Goal: Task Accomplishment & Management: Complete application form

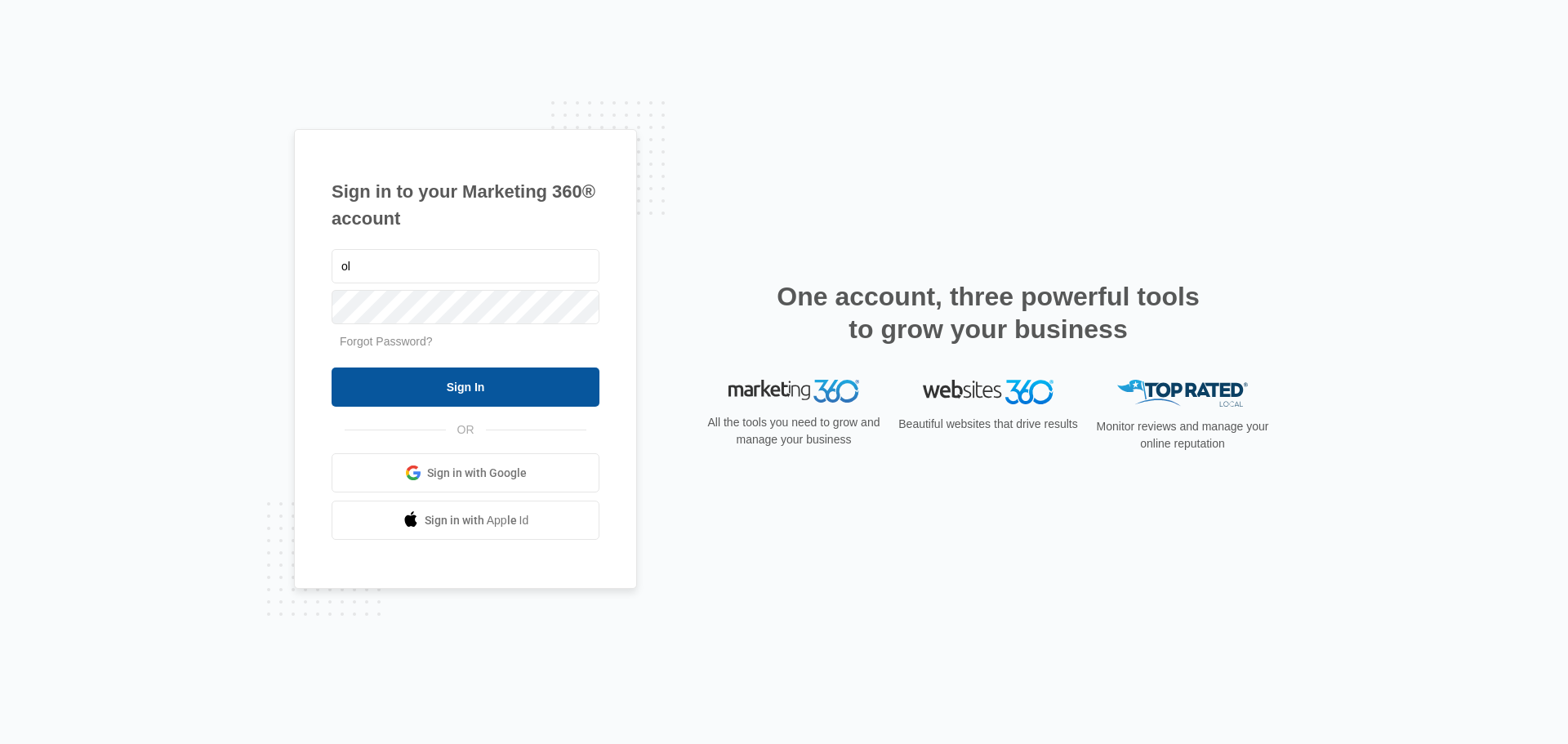
type input "o"
type input "[PERSON_NAME][EMAIL_ADDRESS][DOMAIN_NAME]"
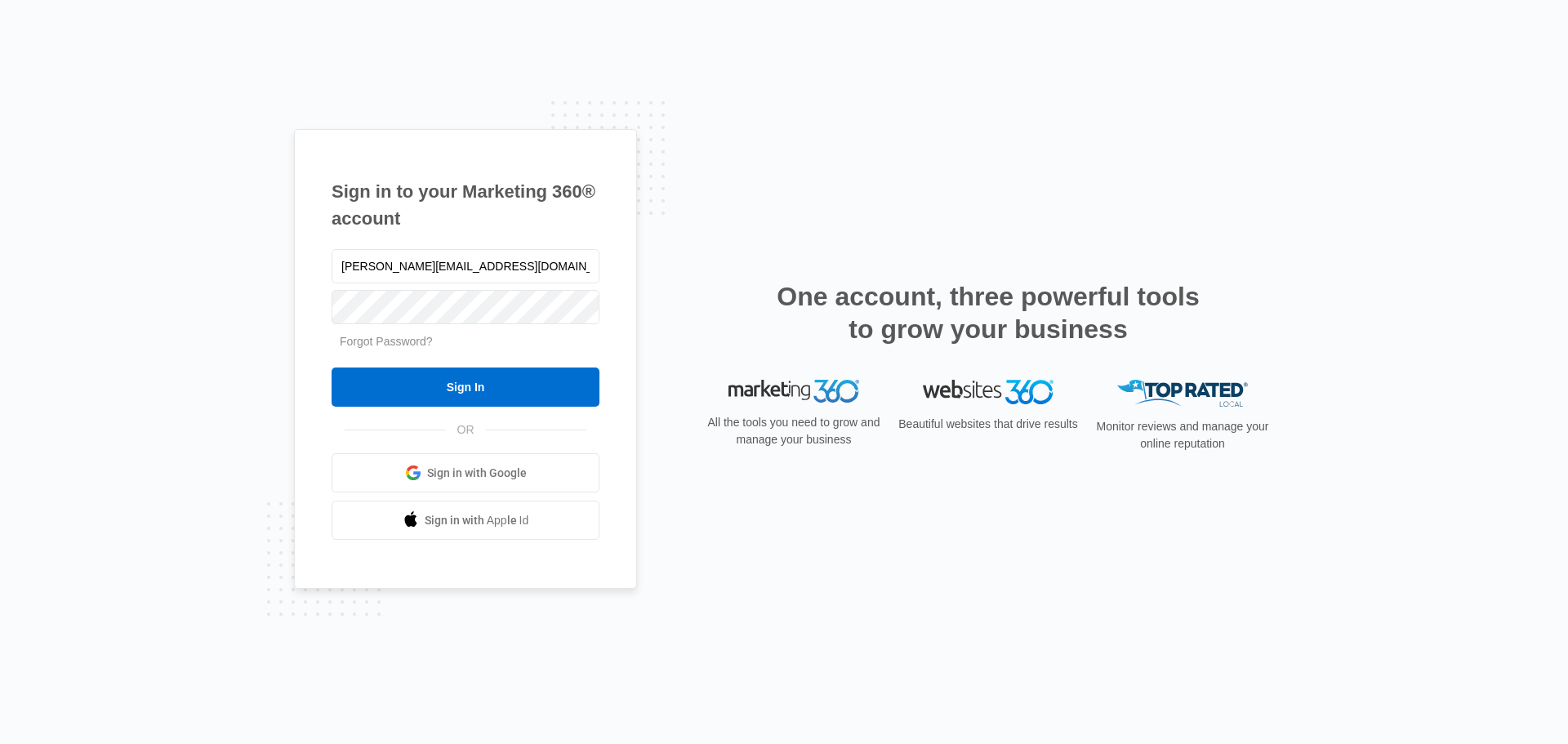
click at [281, 393] on div "Sign in to your Marketing 360® account [PERSON_NAME][EMAIL_ADDRESS][DOMAIN_NAME…" at bounding box center [784, 372] width 1568 height 744
click at [406, 394] on input "Sign In" at bounding box center [466, 387] width 268 height 39
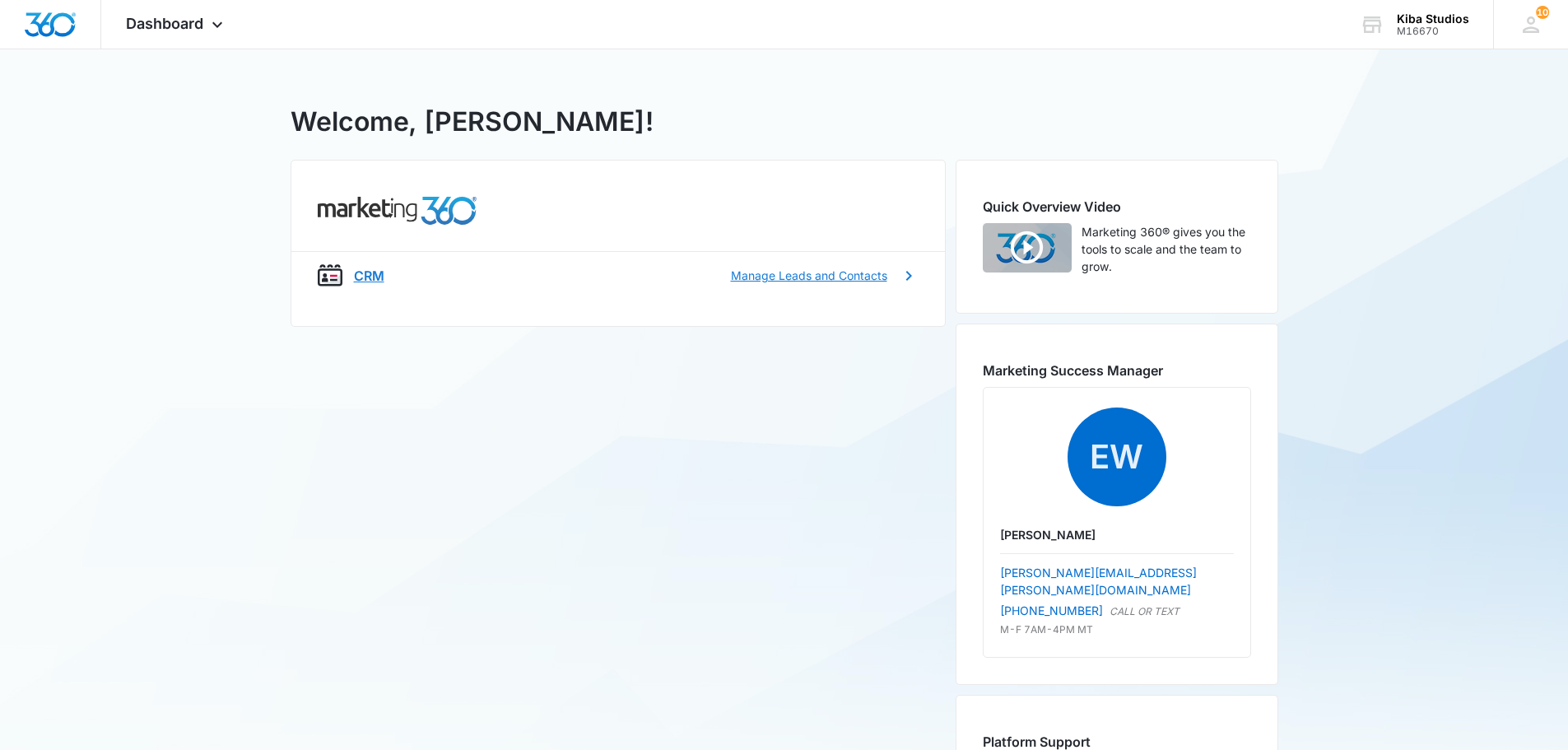
click at [769, 266] on div "CRM Manage Leads and Contacts" at bounding box center [620, 275] width 533 height 19
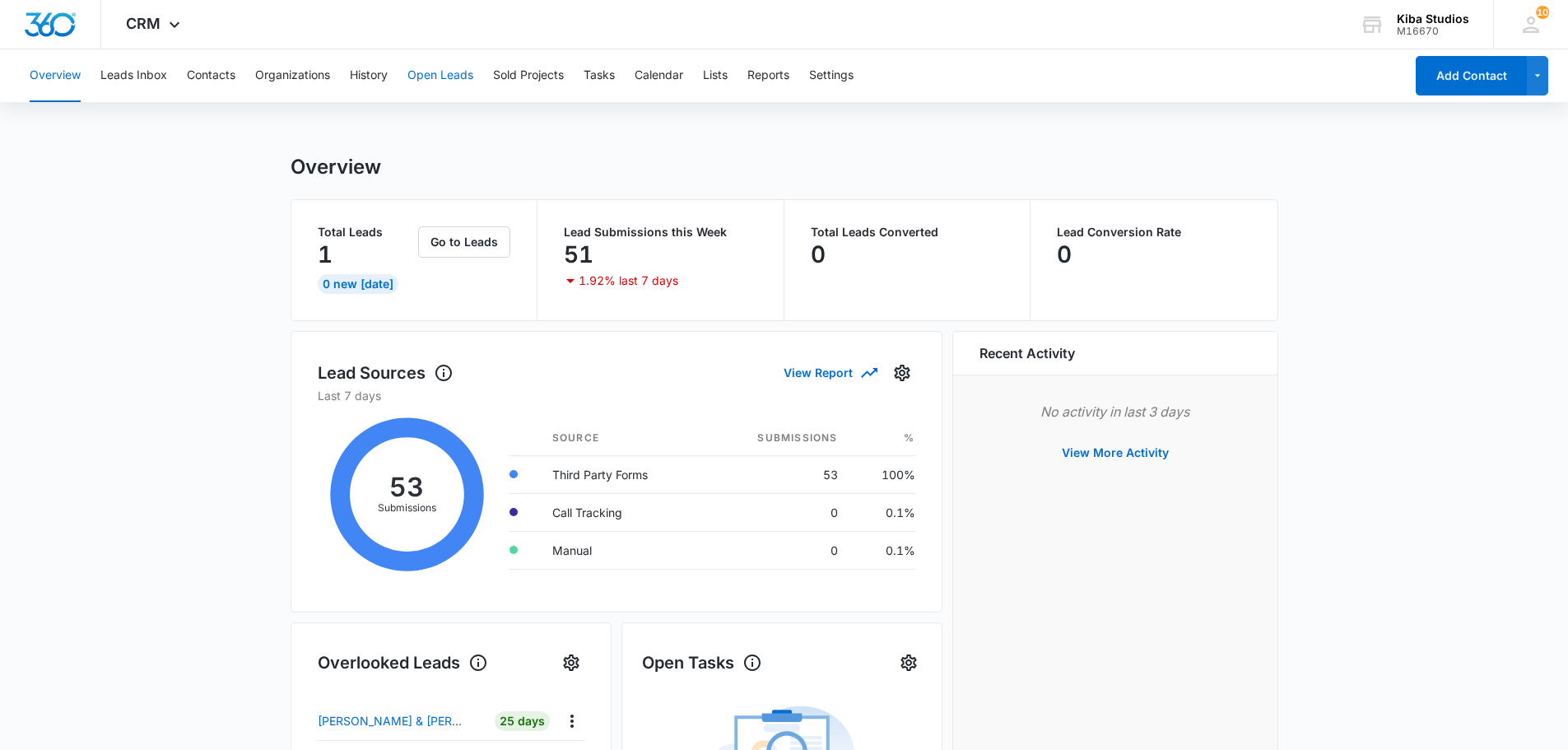
click at [417, 76] on button "Open Leads" at bounding box center [440, 76] width 66 height 53
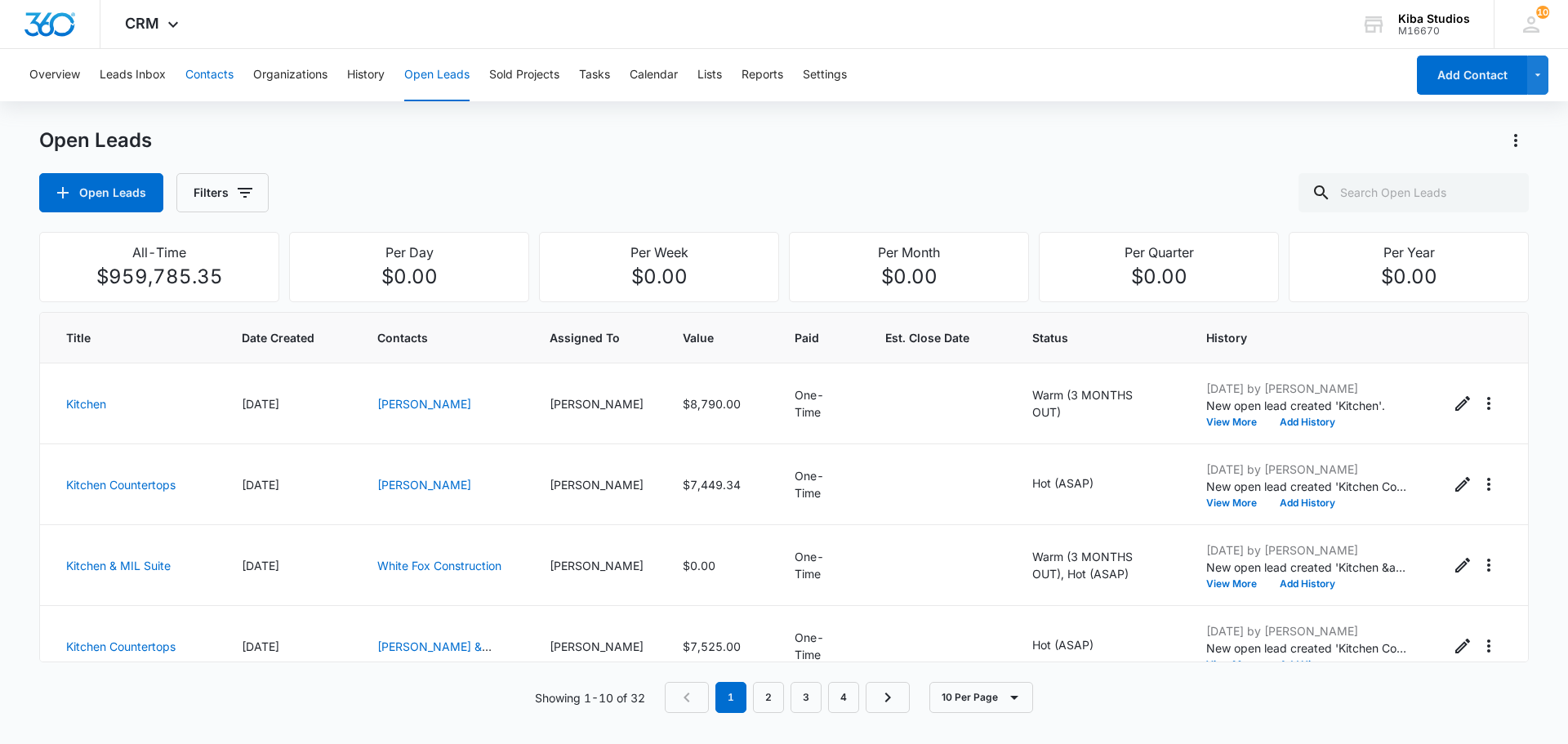
click at [212, 82] on button "Contacts" at bounding box center [209, 75] width 48 height 53
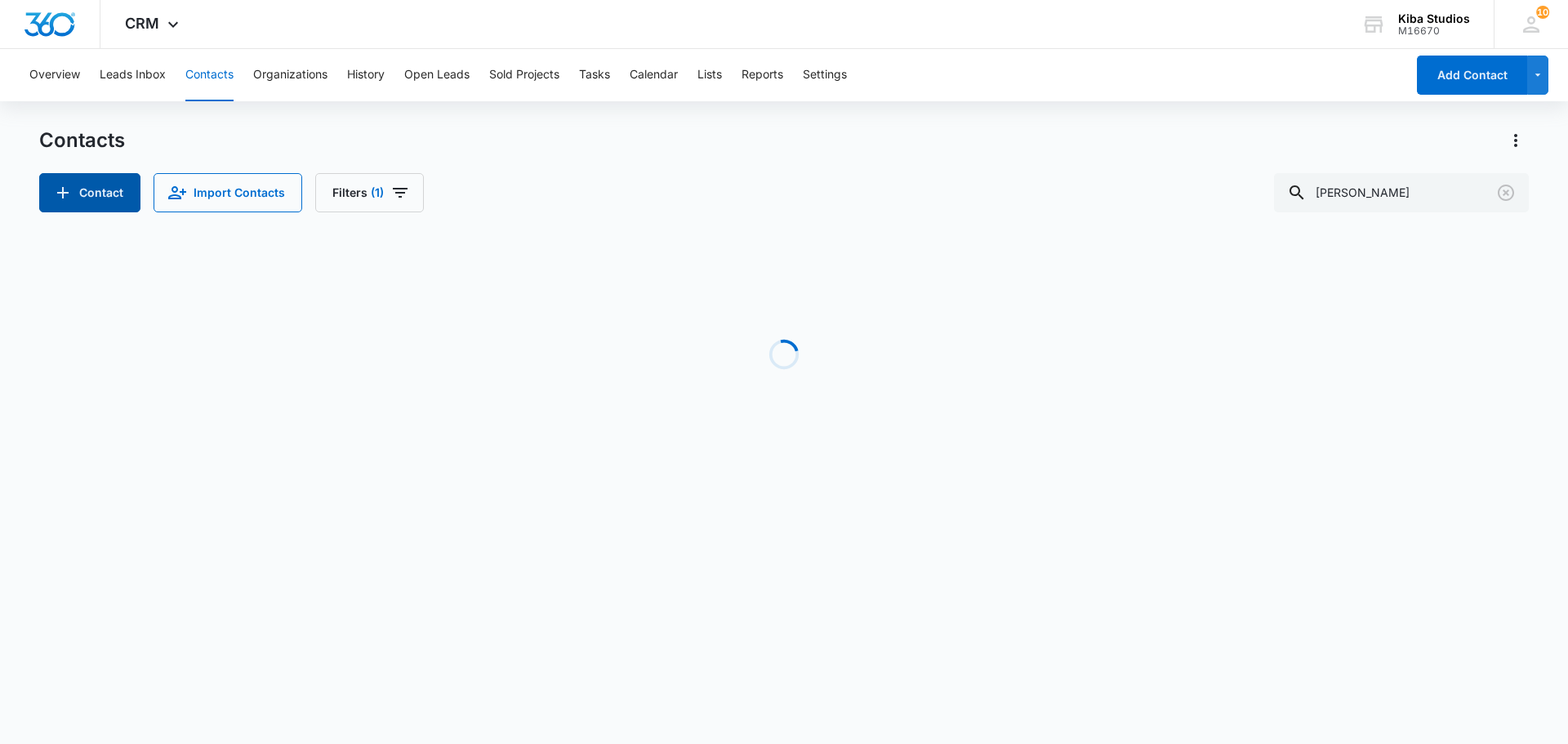
click at [95, 200] on button "Contact" at bounding box center [90, 193] width 102 height 39
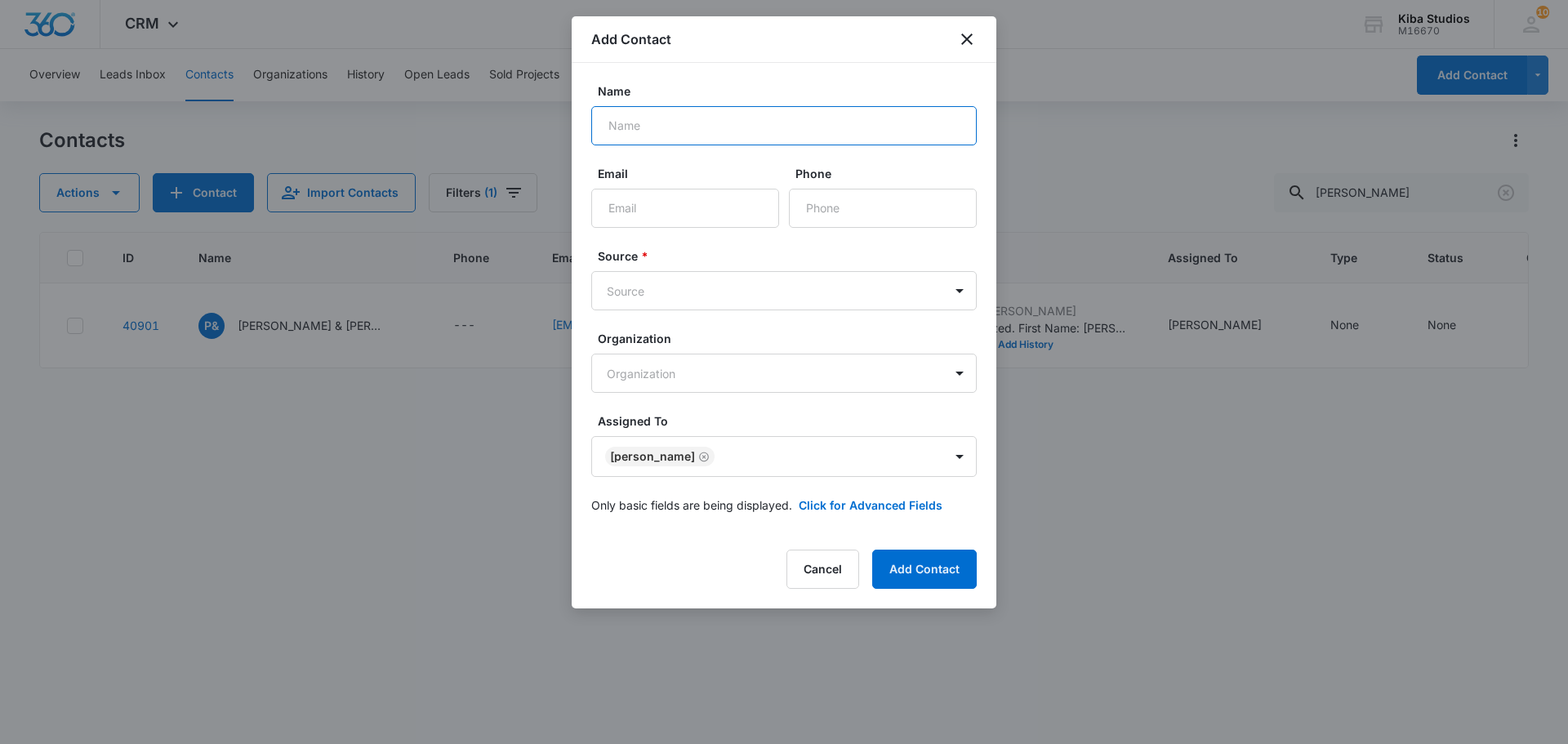
click at [648, 125] on input "Name" at bounding box center [784, 125] width 385 height 39
type input "Jennifer Scott"
paste input "Jennscottnc@gmail.com"
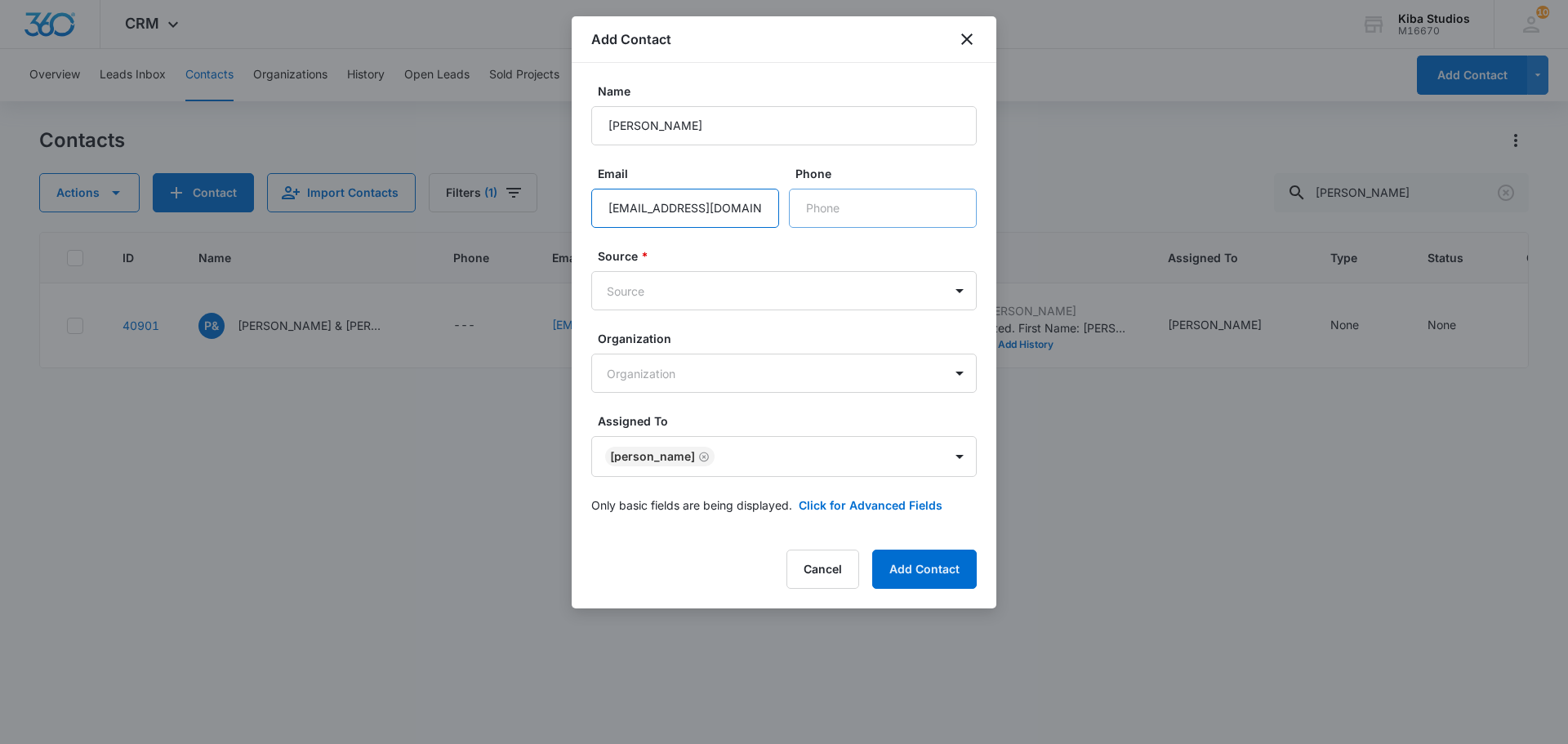
type input "Jennscottnc@gmail.com"
drag, startPoint x: 864, startPoint y: 192, endPoint x: 864, endPoint y: 214, distance: 22.0
click at [864, 192] on input "Phone" at bounding box center [882, 207] width 188 height 39
paste input "(828) 507-1701"
type input "(828) 507-1701"
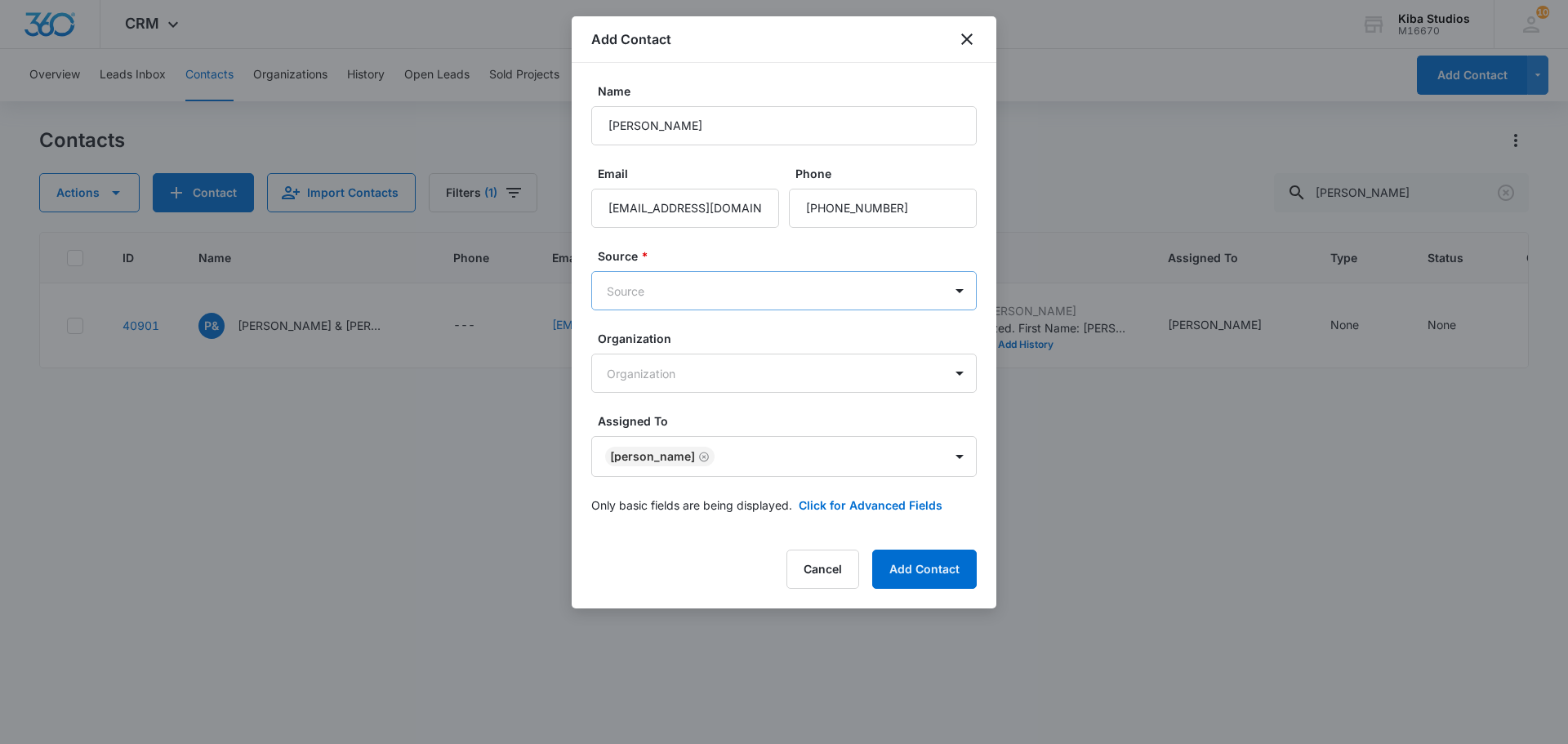
click at [901, 298] on body "CRM Apps CRM Brand Kiba Studios M16670 Your Accounts View All 10 OM Olivia McDa…" at bounding box center [784, 372] width 1568 height 744
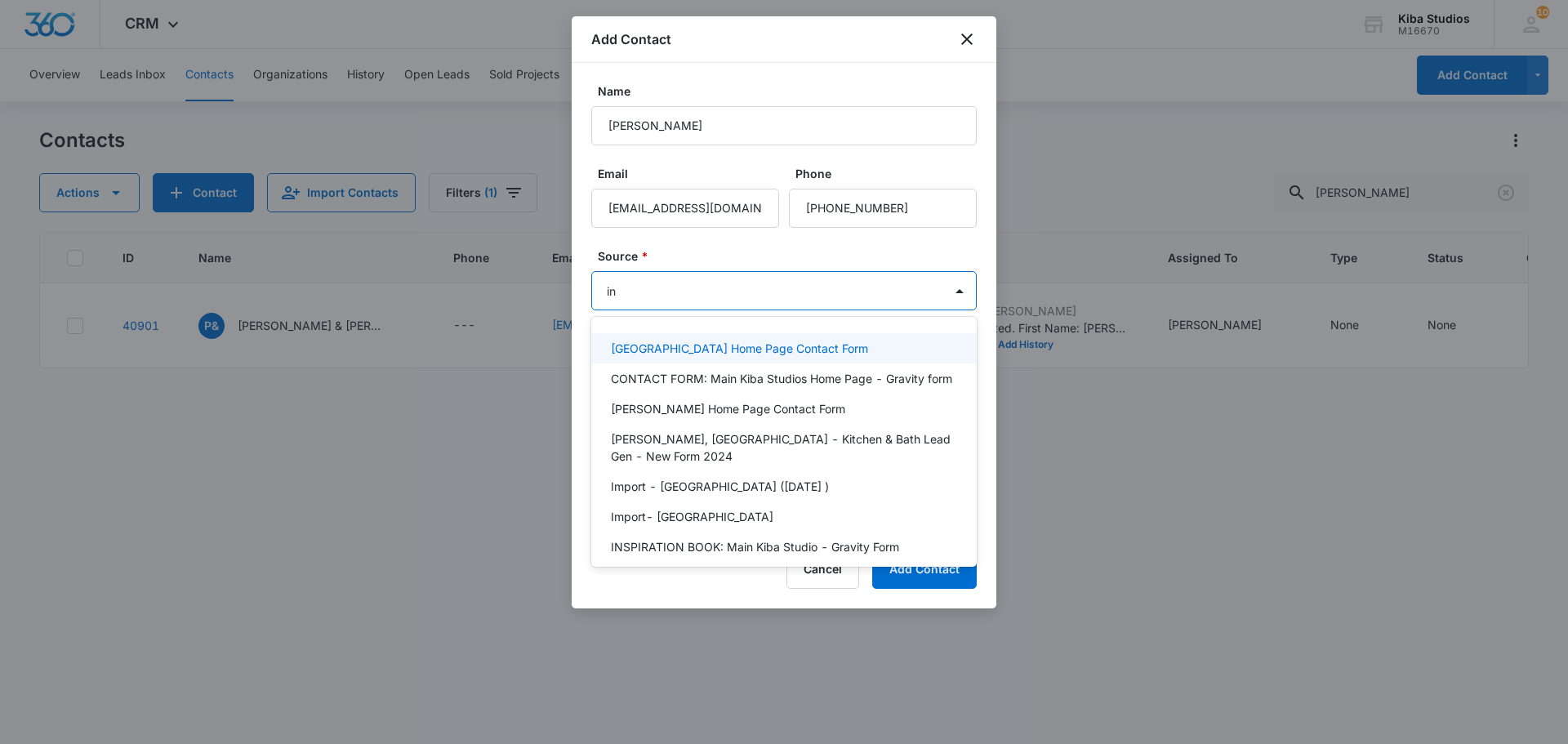
type input "ins"
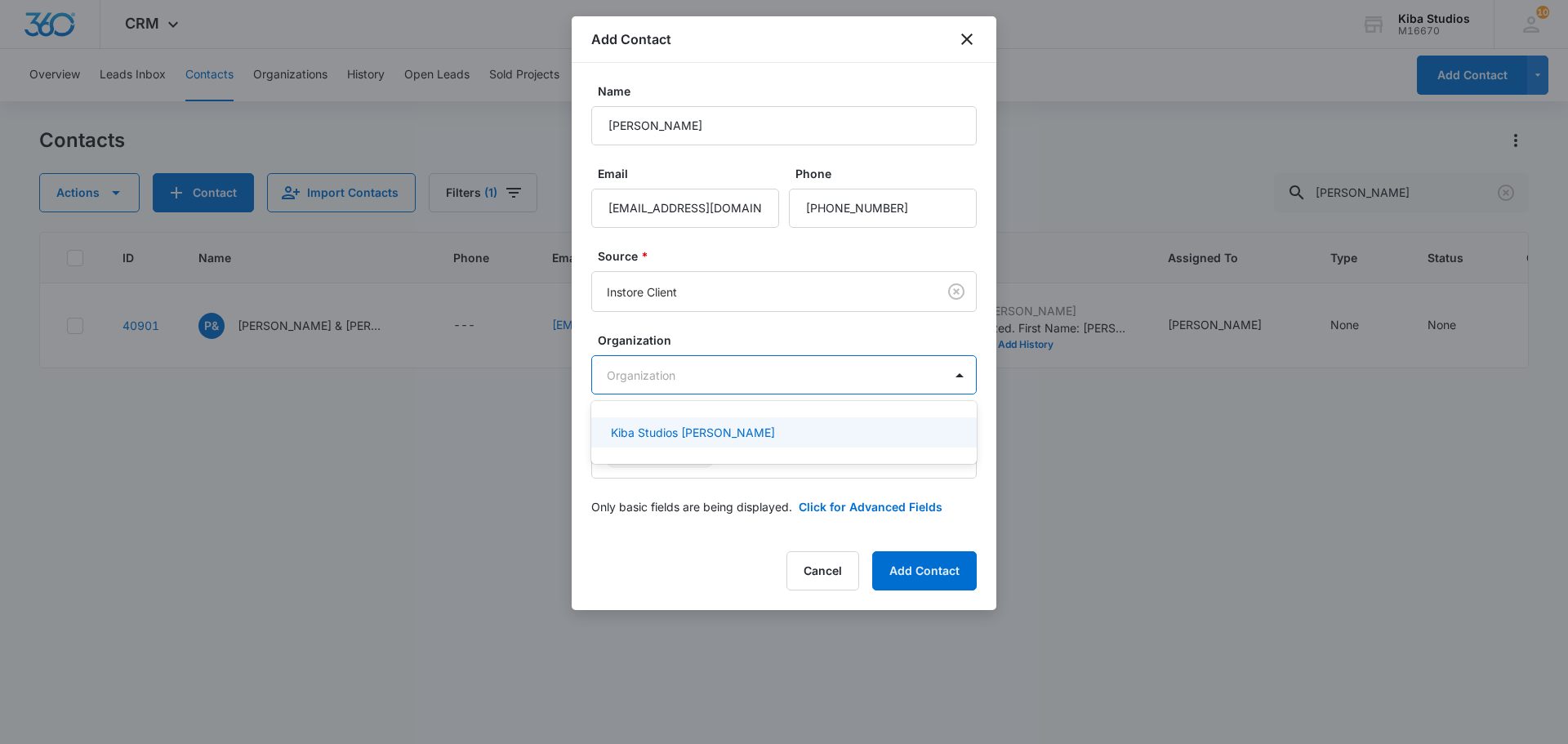
click at [812, 368] on body "CRM Apps CRM Brand Kiba Studios M16670 Your Accounts View All 10 OM Olivia McDa…" at bounding box center [784, 372] width 1568 height 744
click at [792, 361] on div at bounding box center [784, 372] width 1568 height 744
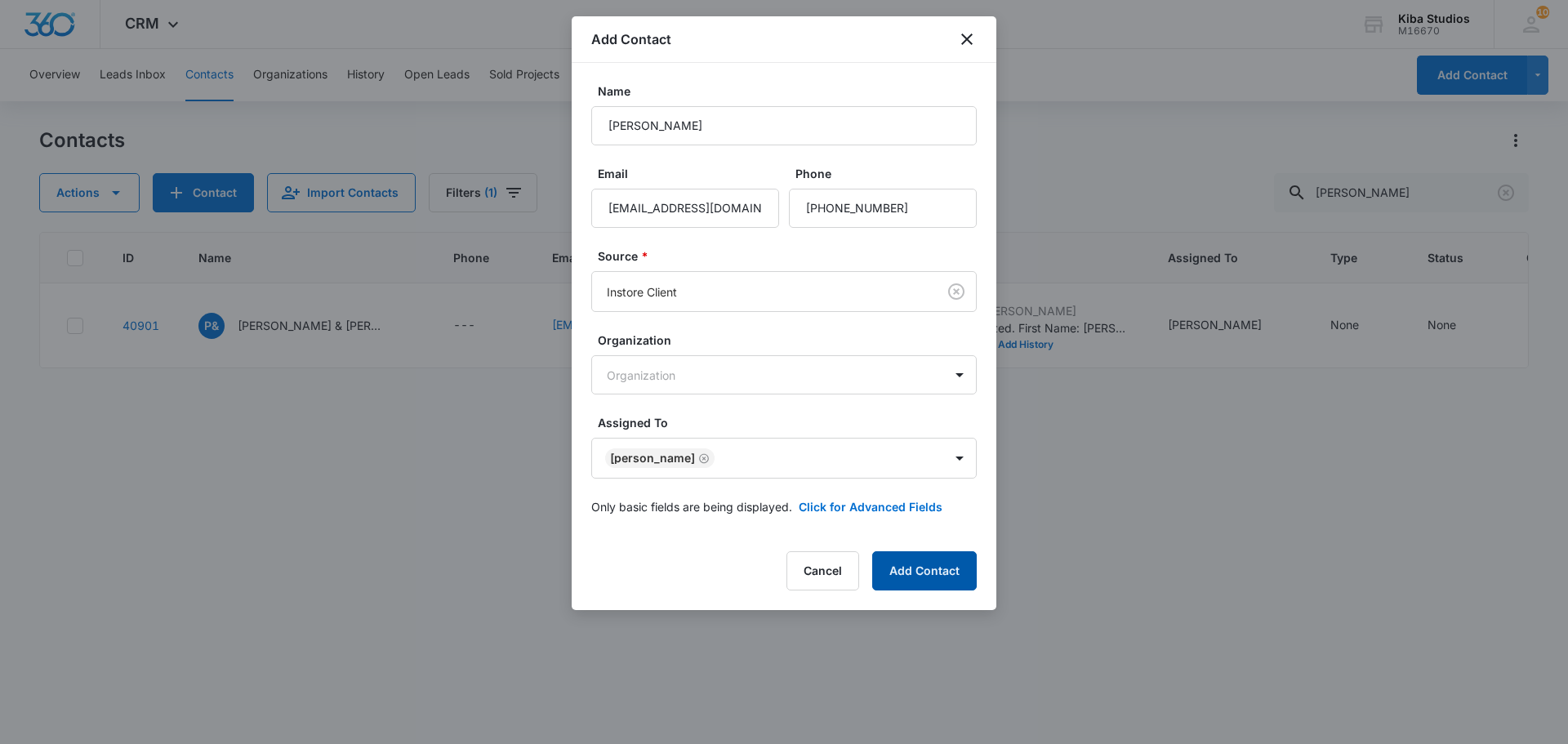
click at [897, 565] on button "Add Contact" at bounding box center [924, 571] width 104 height 39
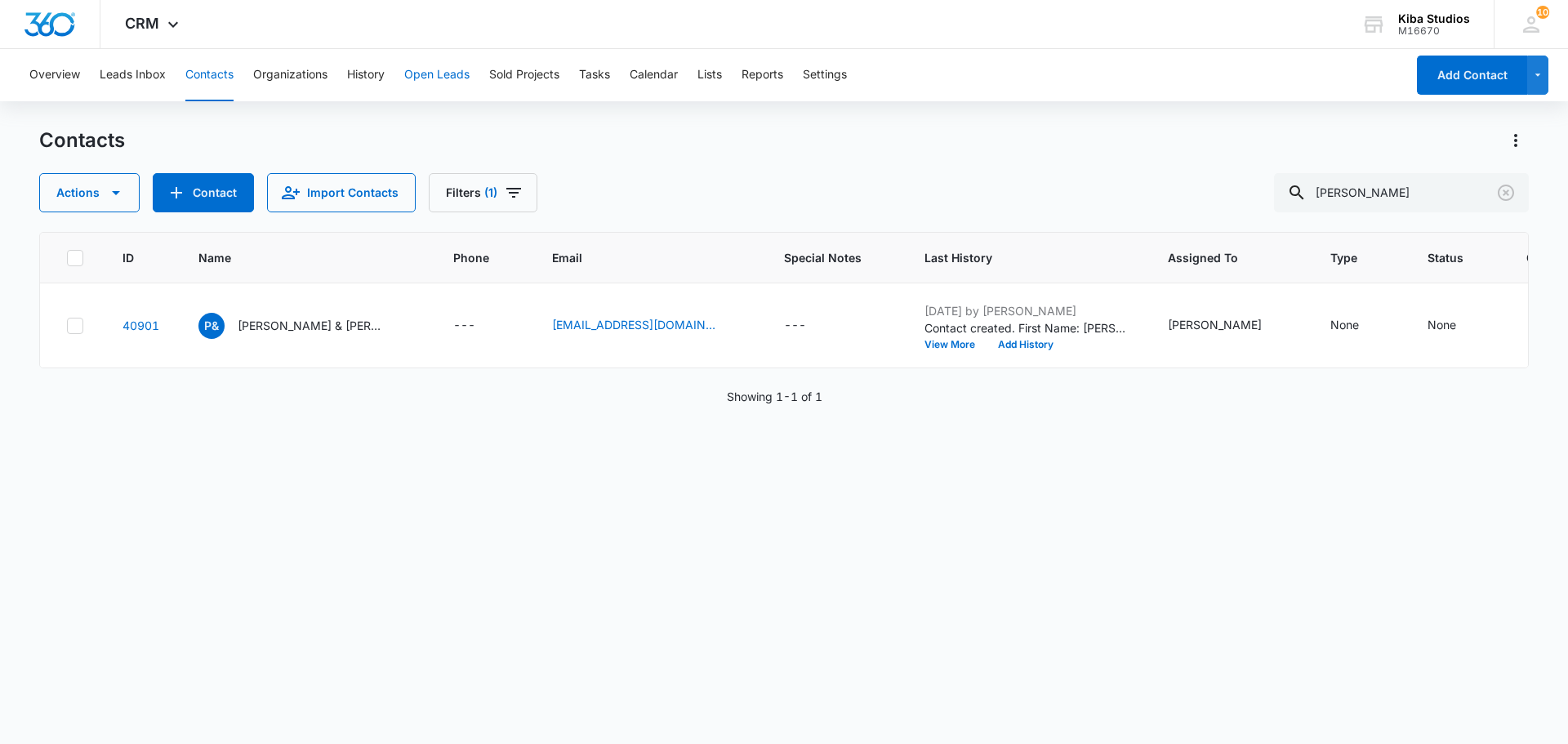
click at [432, 75] on button "Open Leads" at bounding box center [437, 75] width 66 height 53
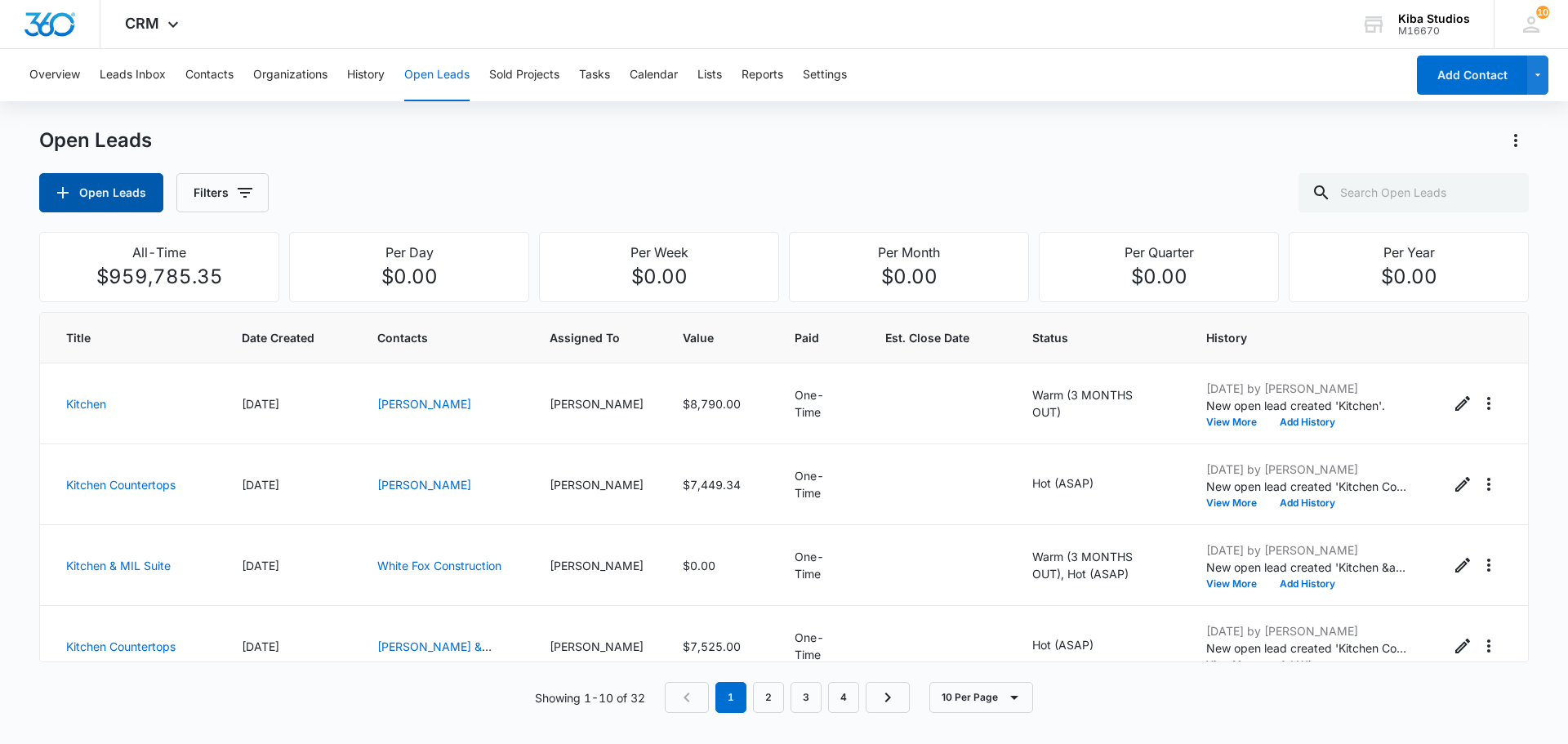
click at [126, 193] on button "Open Leads" at bounding box center [102, 193] width 124 height 39
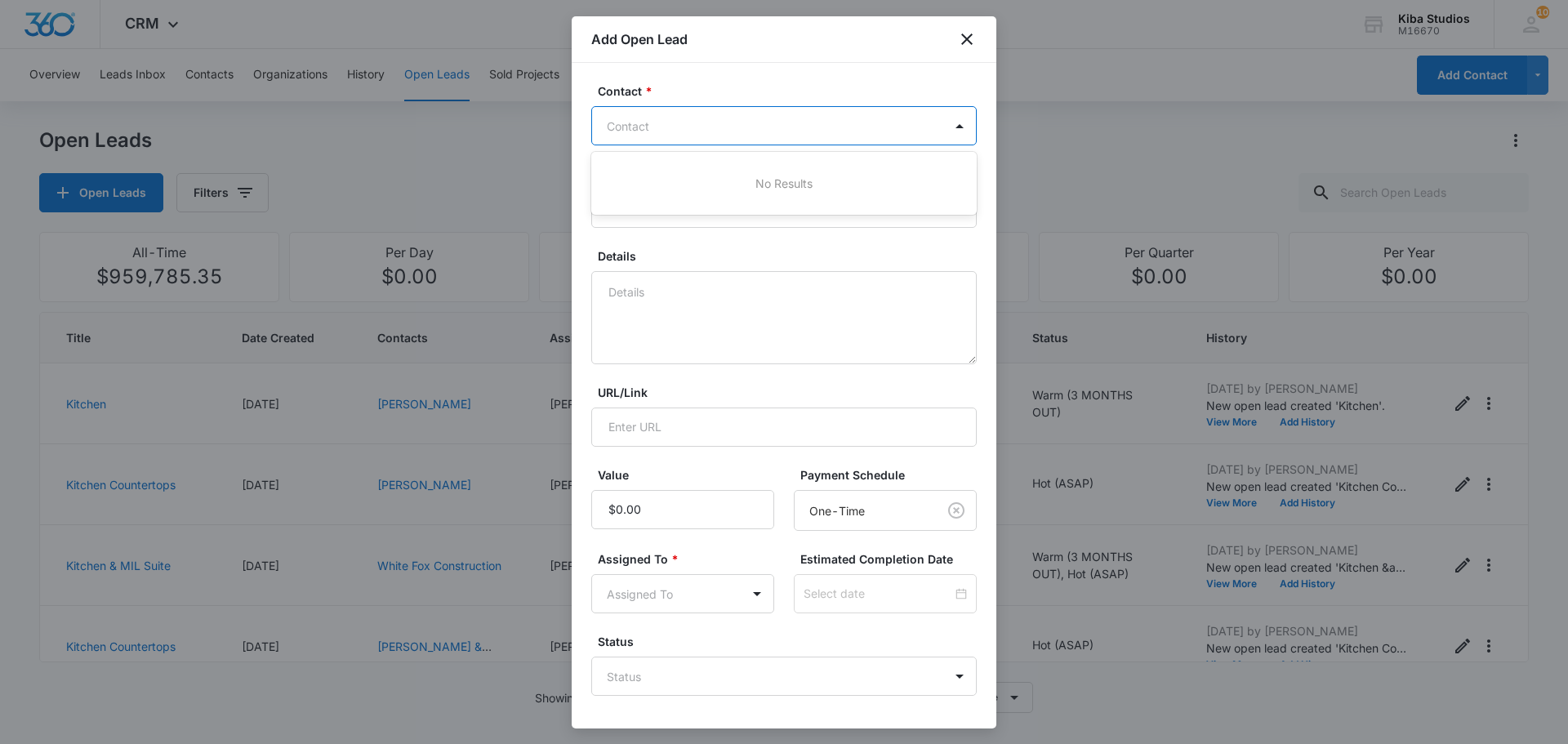
click at [657, 123] on div at bounding box center [774, 125] width 334 height 20
type input "p"
type input "folds"
drag, startPoint x: 688, startPoint y: 109, endPoint x: 627, endPoint y: 127, distance: 63.6
click at [627, 127] on div "Contact" at bounding box center [767, 126] width 351 height 37
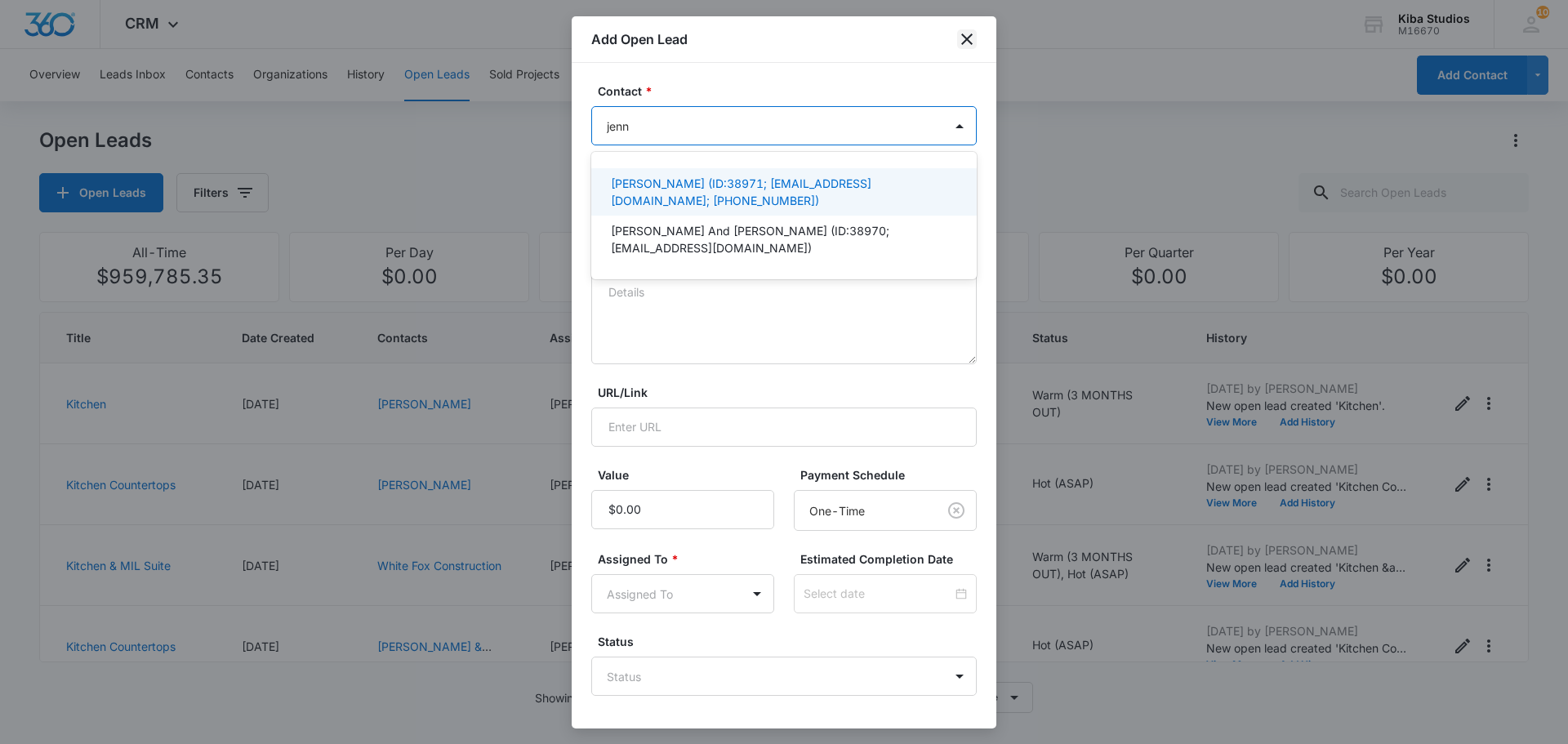
type input "jenn"
click at [967, 47] on icon "close" at bounding box center [967, 39] width 19 height 19
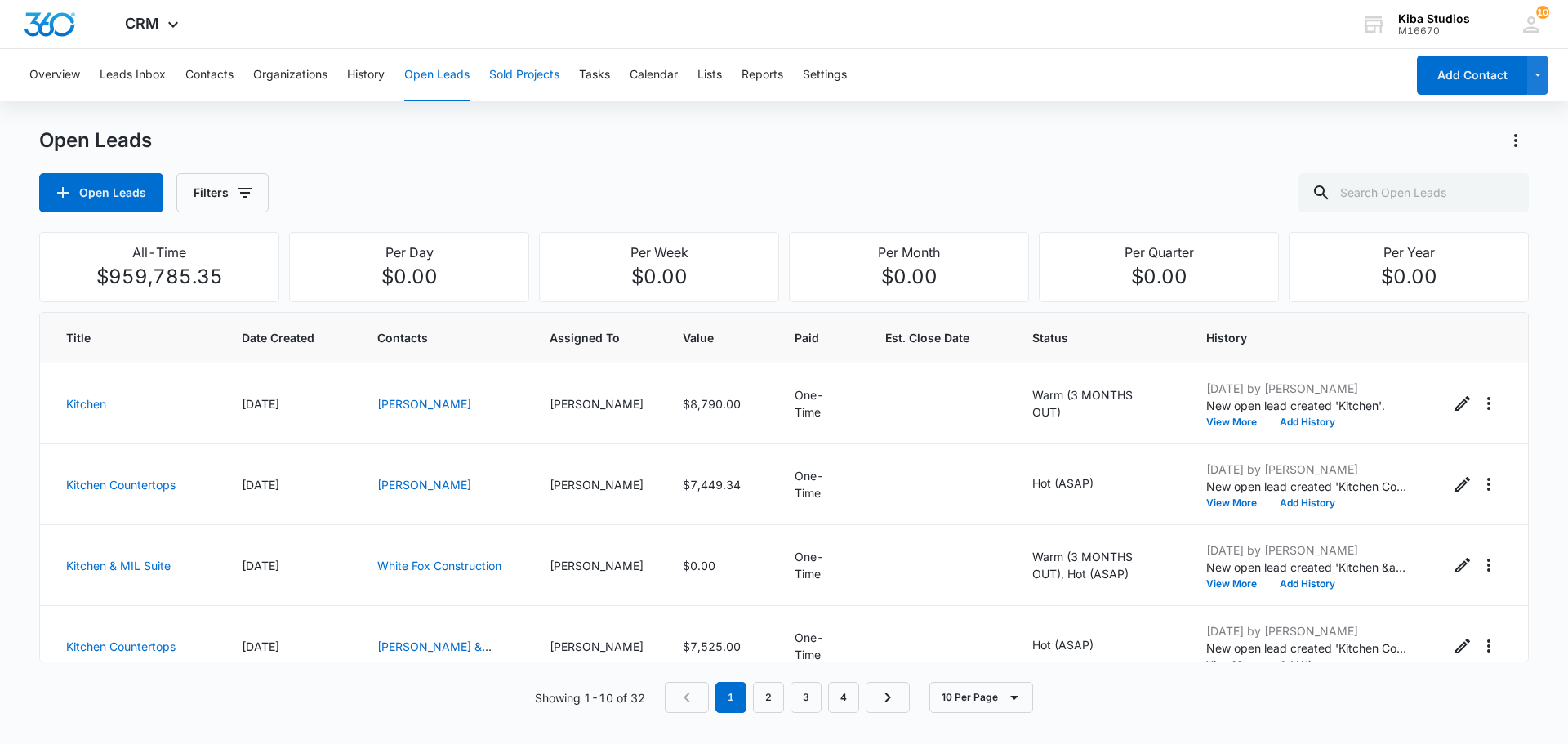
click at [515, 75] on button "Sold Projects" at bounding box center [524, 75] width 70 height 53
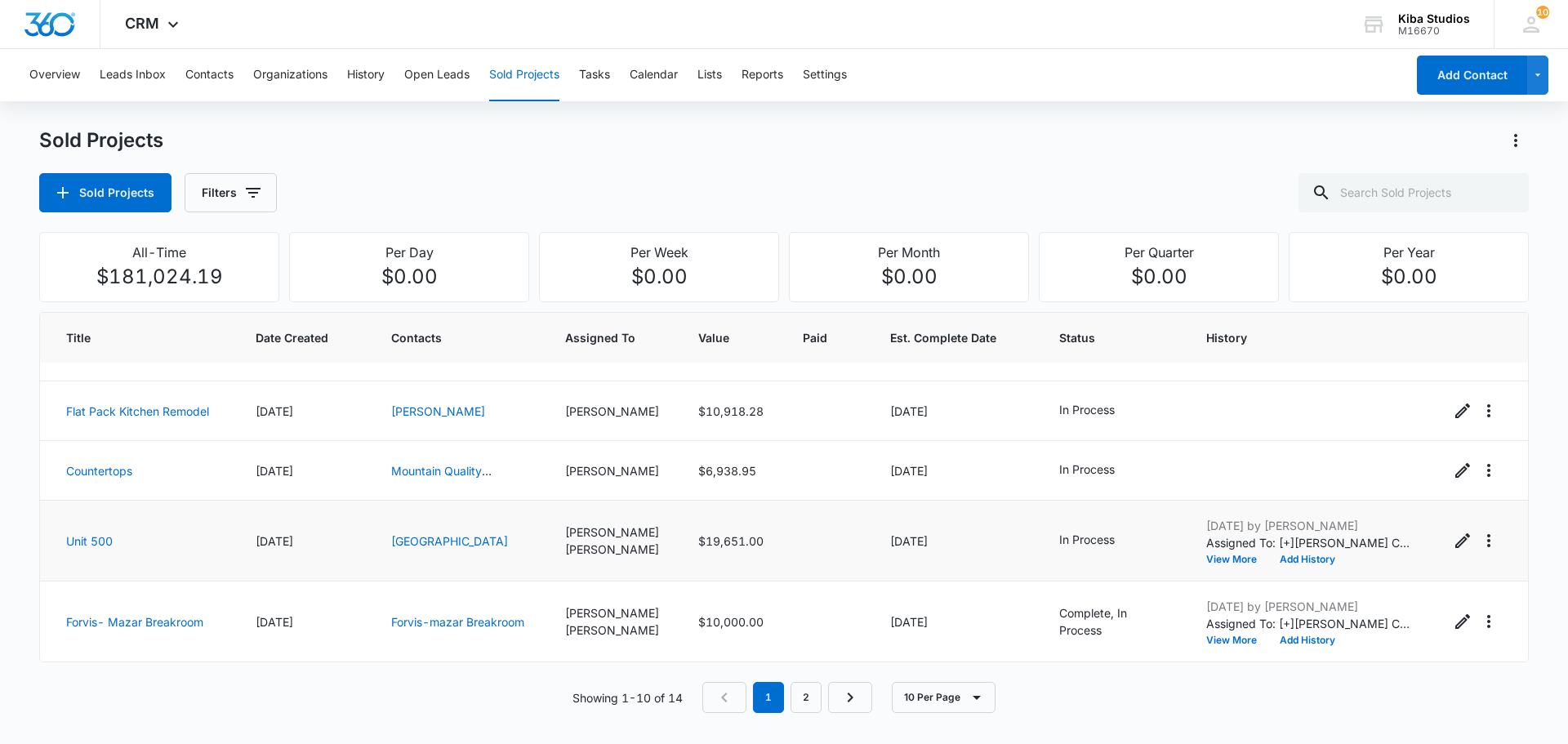
scroll to position [428, 0]
click at [805, 701] on link "2" at bounding box center [805, 697] width 31 height 31
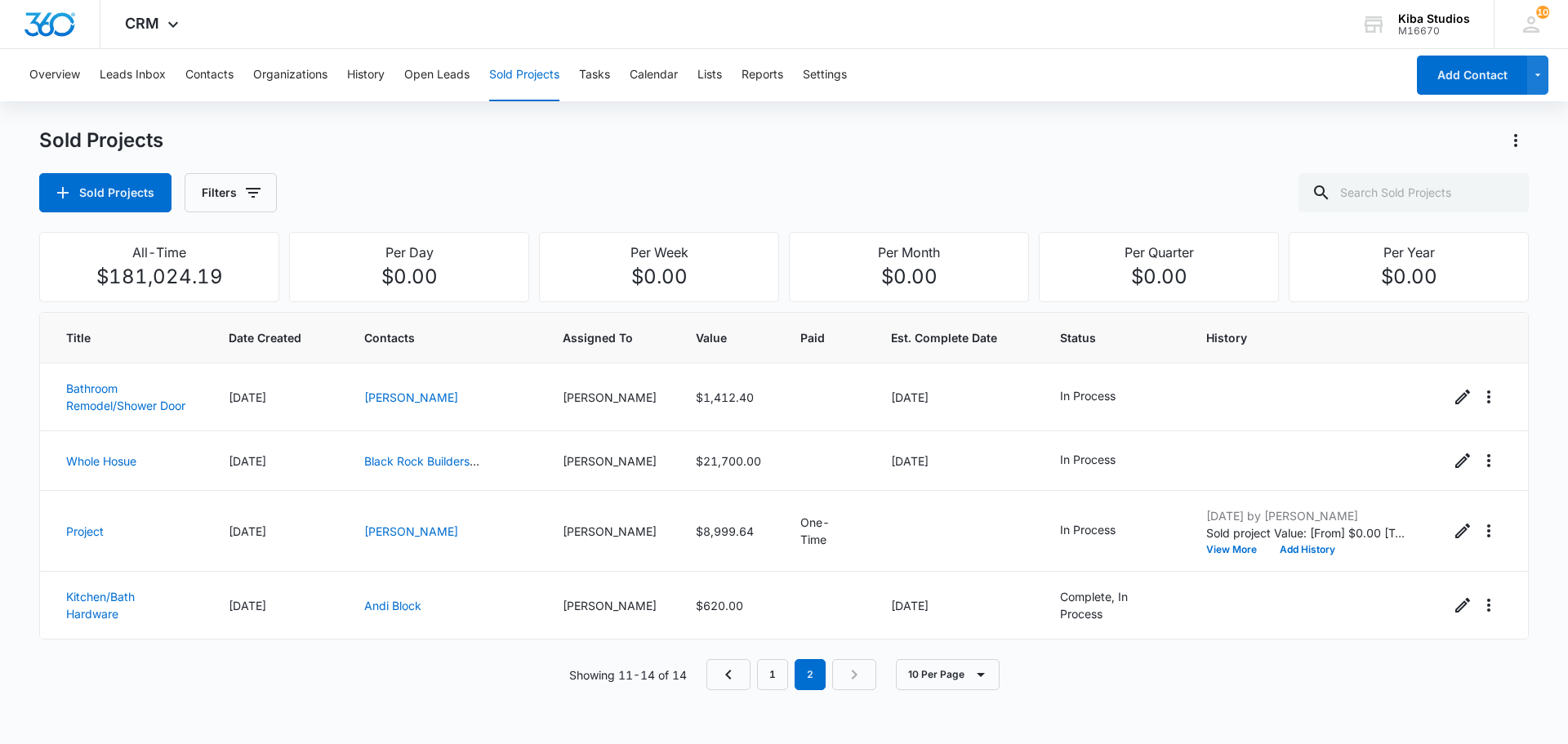
scroll to position [0, 0]
